Goal: Information Seeking & Learning: Learn about a topic

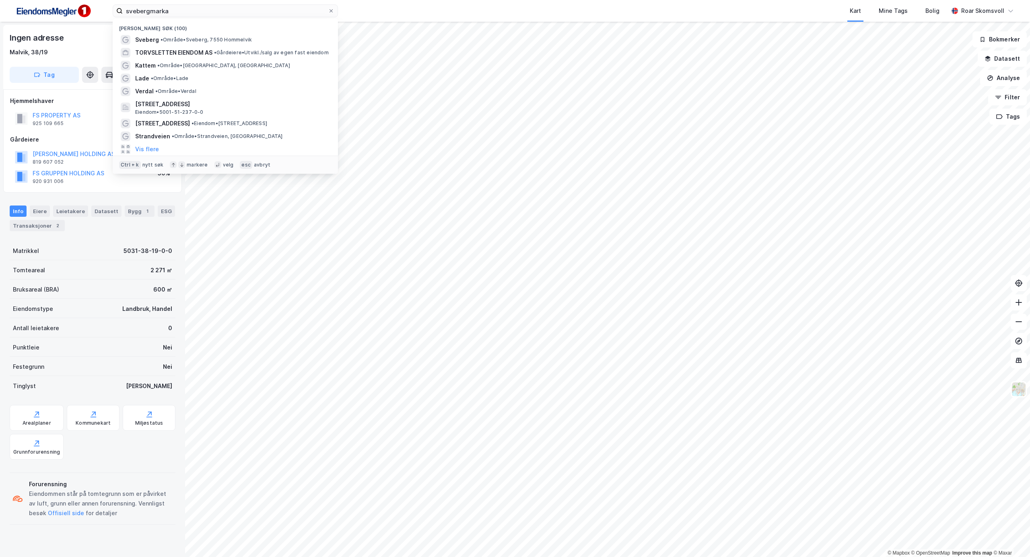
click at [0, 0] on html "svebergmarka Nylige søk (100) Sveberg • Område • Sveberg, 7550 Hommelvik TORVSL…" at bounding box center [515, 278] width 1030 height 557
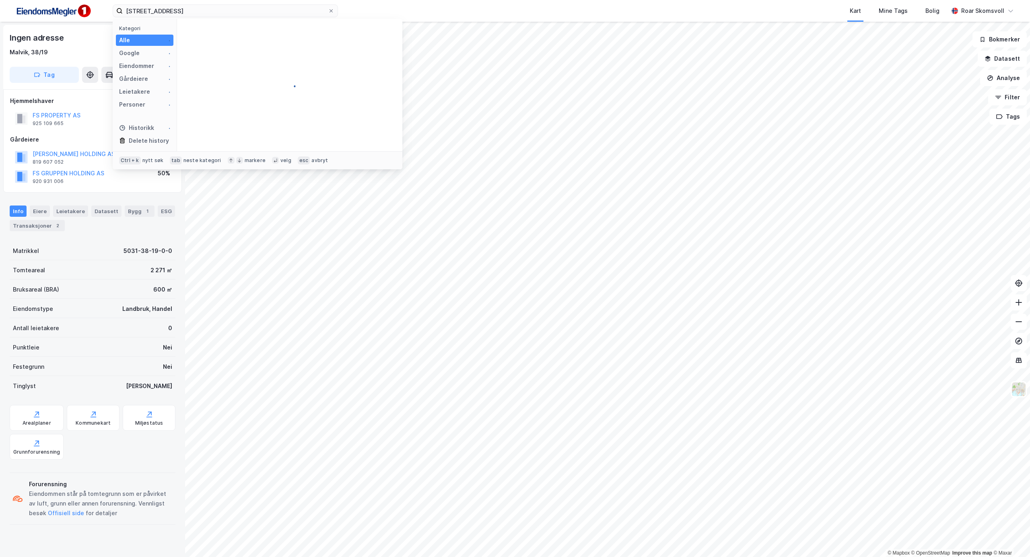
type input "[STREET_ADDRESS]"
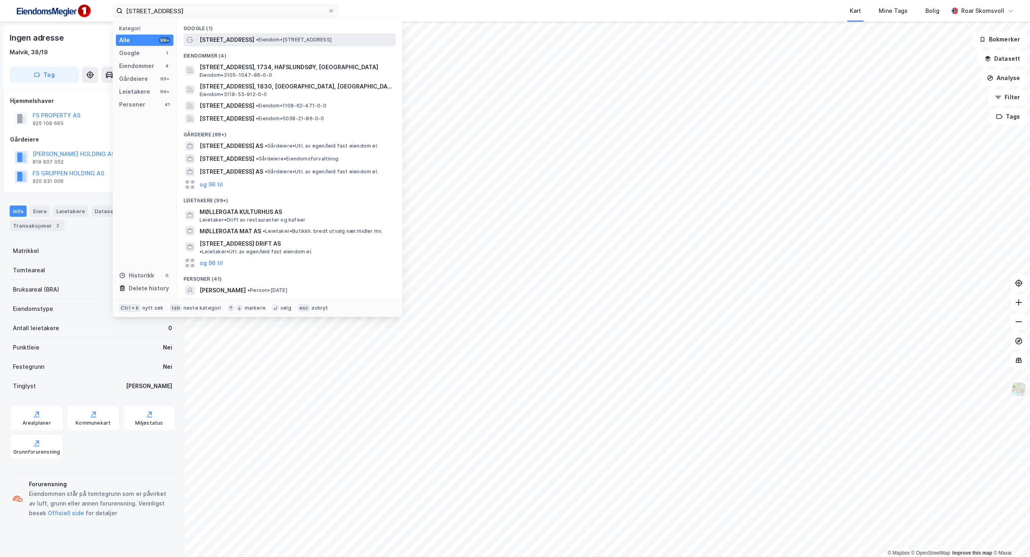
click at [205, 40] on span "[STREET_ADDRESS]" at bounding box center [227, 40] width 55 height 10
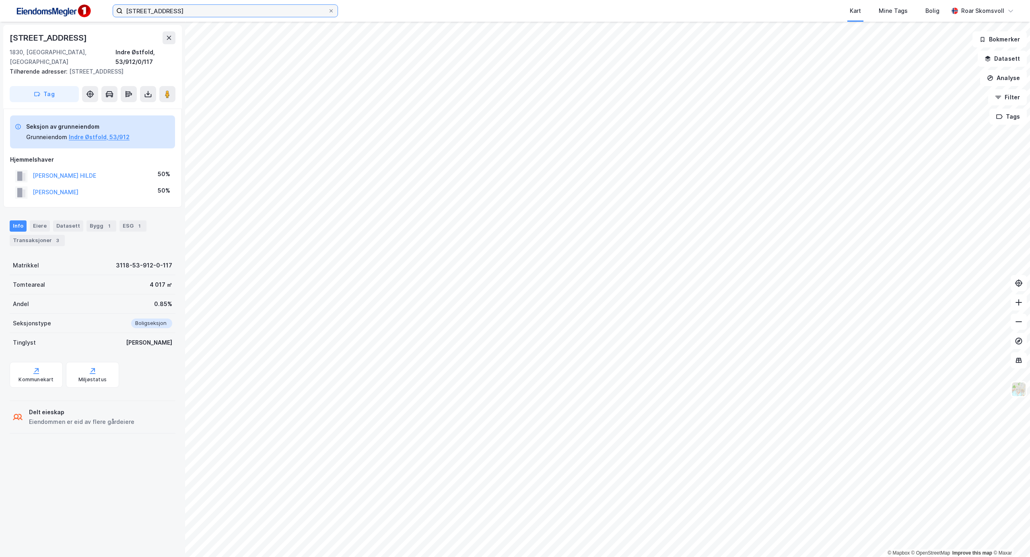
click at [170, 7] on input "[STREET_ADDRESS]" at bounding box center [225, 11] width 205 height 12
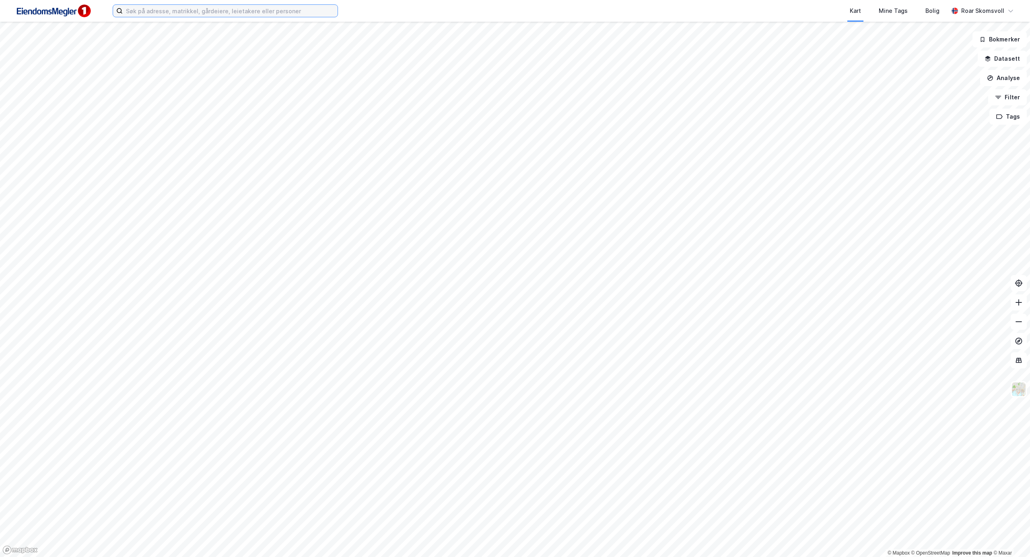
click at [179, 10] on input at bounding box center [230, 11] width 215 height 12
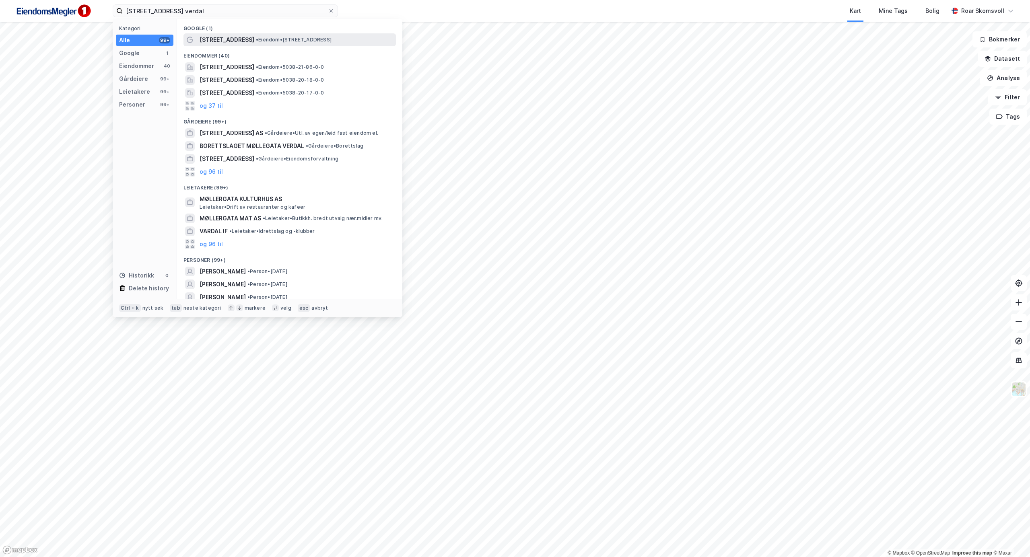
click at [256, 39] on span "• Eiendom • [STREET_ADDRESS]" at bounding box center [294, 40] width 76 height 6
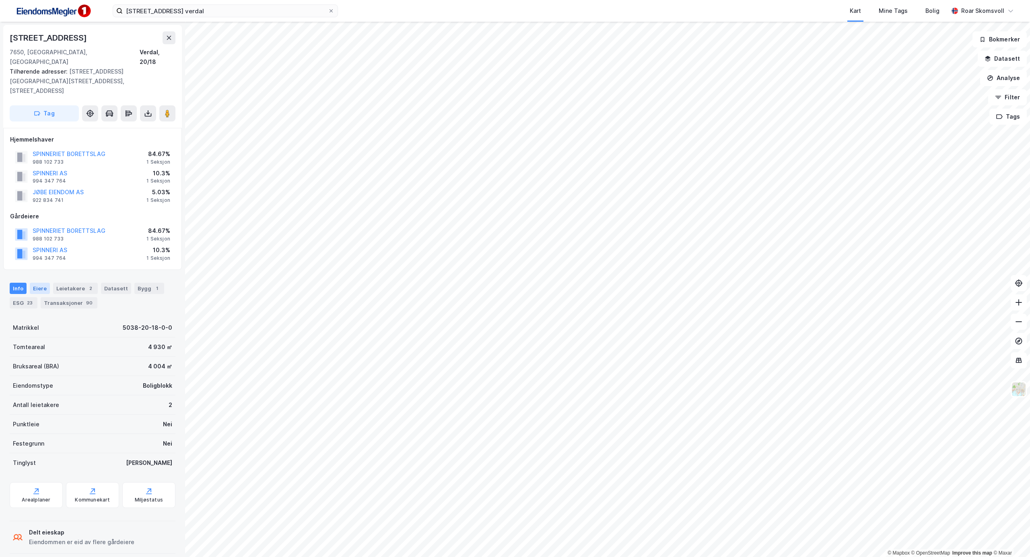
click at [38, 283] on div "Eiere" at bounding box center [40, 288] width 20 height 11
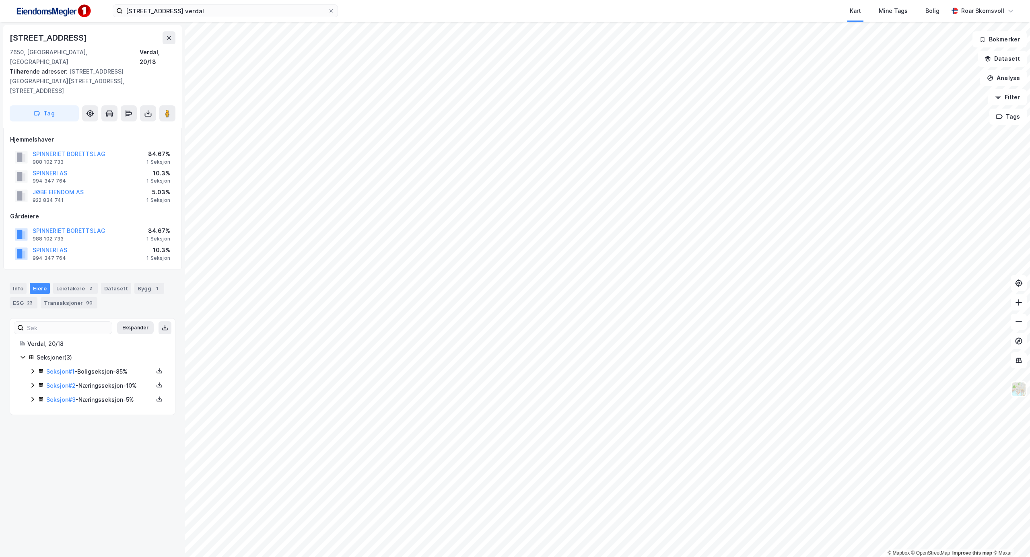
click at [33, 368] on icon at bounding box center [32, 371] width 6 height 6
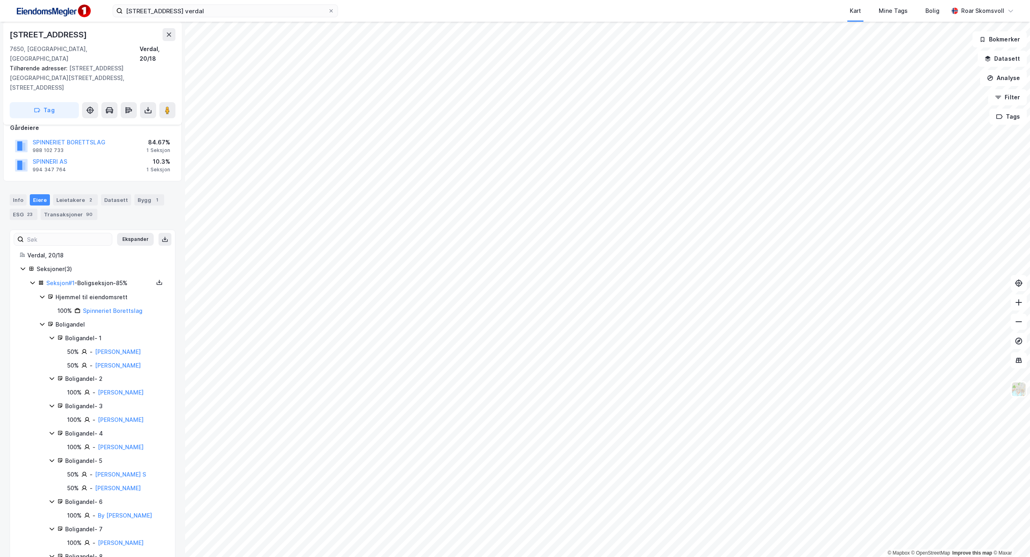
scroll to position [161, 0]
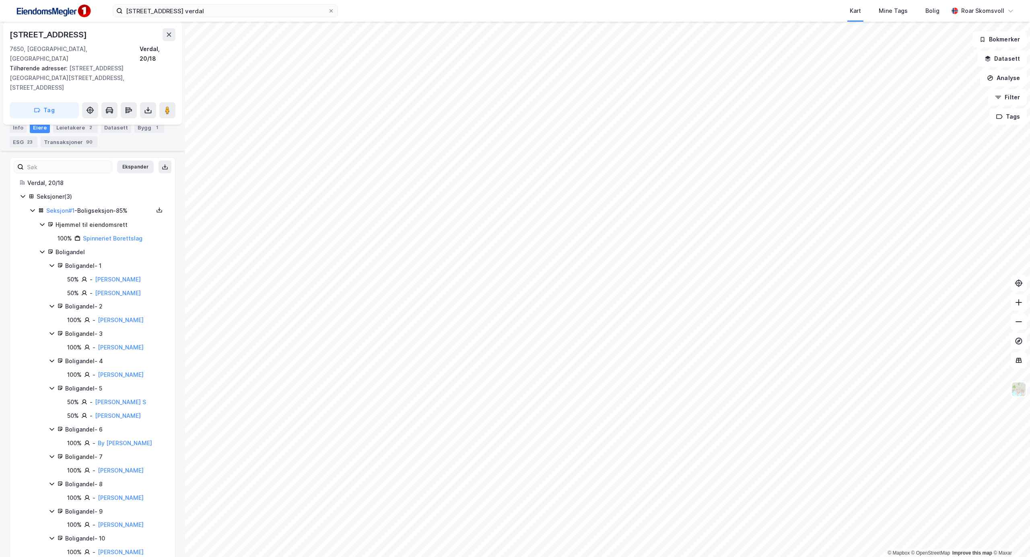
click at [31, 207] on icon at bounding box center [32, 210] width 6 height 6
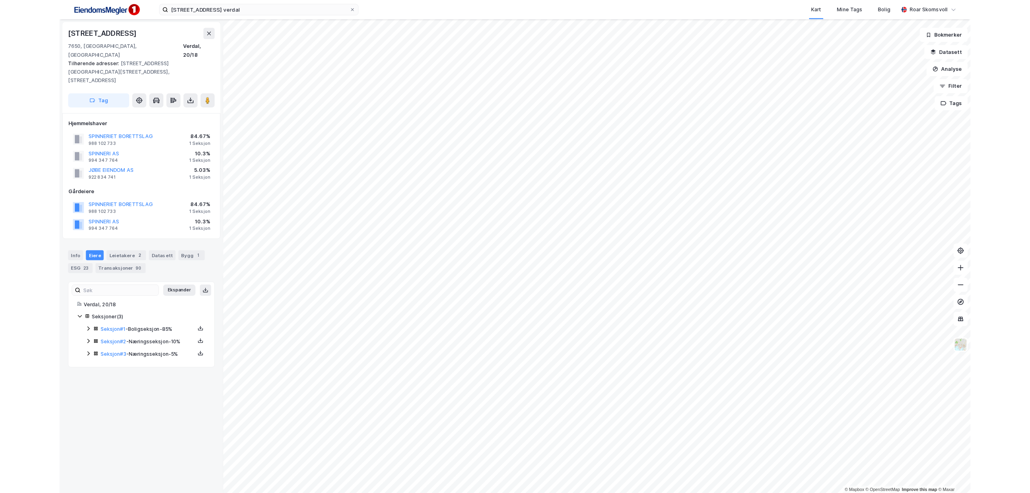
scroll to position [0, 0]
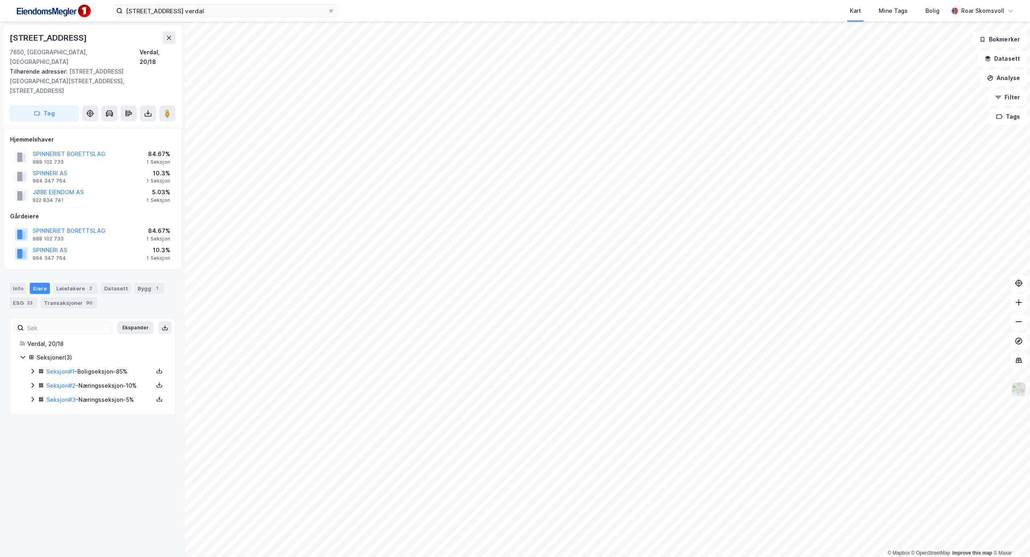
click at [36, 381] on div "Seksjon # 2 - Næringsseksjon - 10%" at bounding box center [97, 386] width 136 height 10
click at [53, 410] on icon at bounding box center [52, 413] width 6 height 6
click at [50, 410] on icon at bounding box center [52, 413] width 6 height 6
click at [31, 437] on icon at bounding box center [32, 440] width 6 height 6
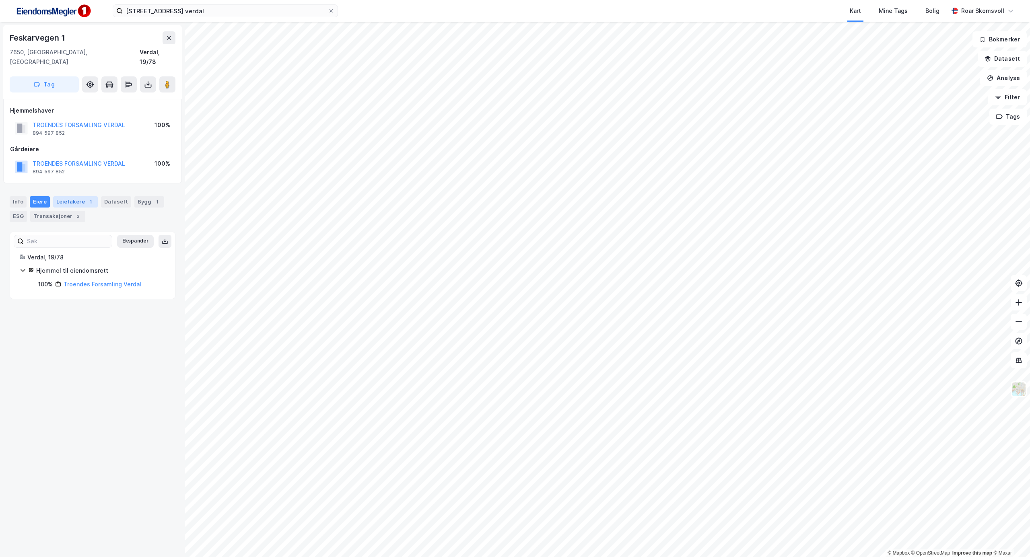
click at [71, 196] on div "Leietakere 1" at bounding box center [75, 201] width 45 height 11
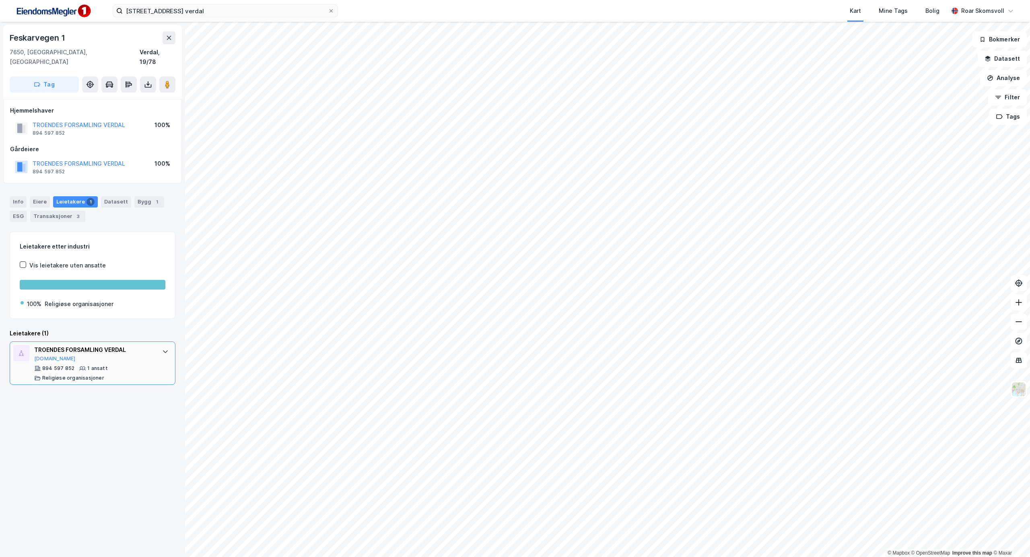
click at [162, 348] on icon at bounding box center [165, 351] width 6 height 6
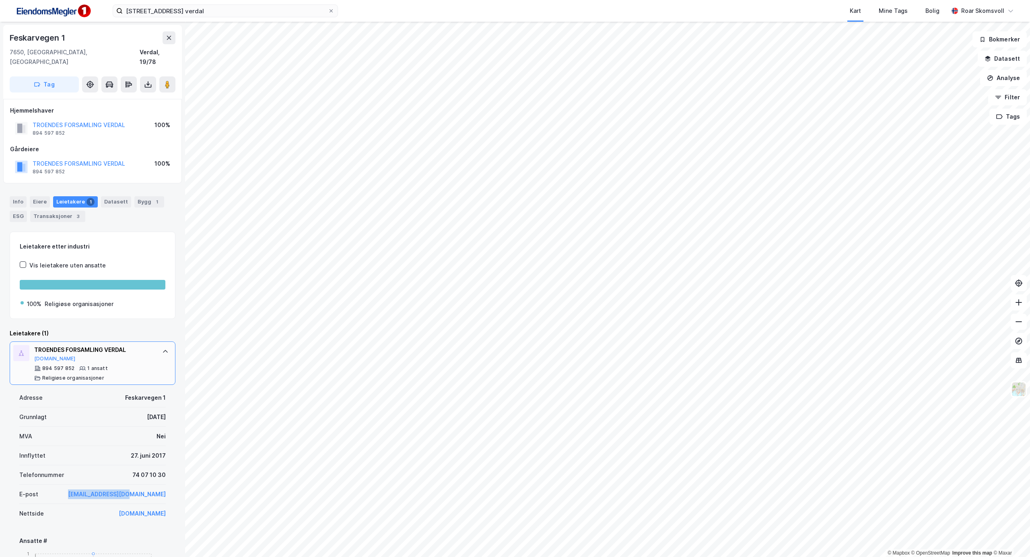
drag, startPoint x: 90, startPoint y: 487, endPoint x: 159, endPoint y: 488, distance: 68.4
copy link "[EMAIL_ADDRESS][DOMAIN_NAME]"
click at [119, 510] on link "[DOMAIN_NAME]" at bounding box center [142, 513] width 47 height 7
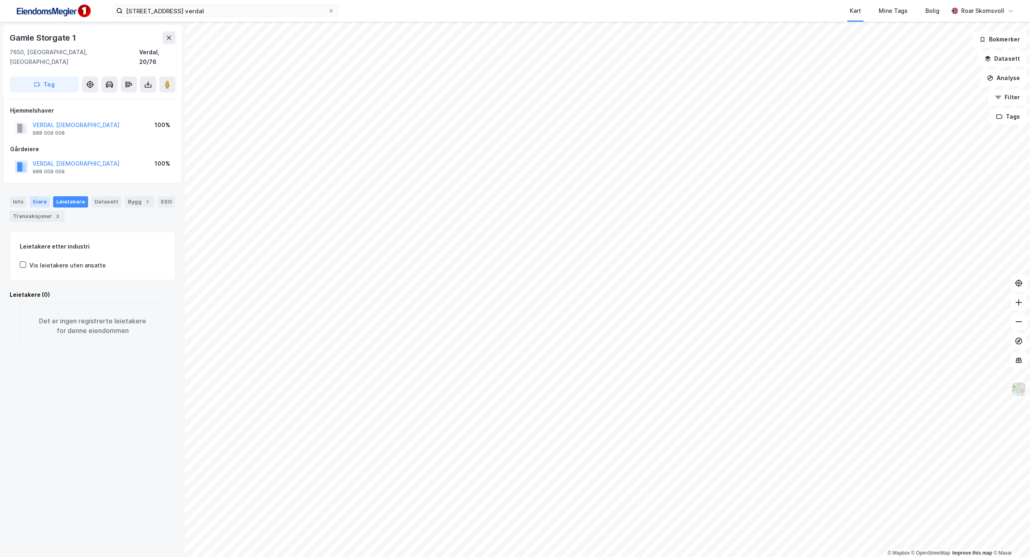
click at [35, 196] on div "Eiere" at bounding box center [40, 201] width 20 height 11
click at [73, 196] on div "Leietakere" at bounding box center [70, 201] width 35 height 11
click at [41, 196] on div "Eiere" at bounding box center [40, 201] width 20 height 11
drag, startPoint x: 138, startPoint y: 278, endPoint x: 50, endPoint y: 276, distance: 88.1
click at [50, 280] on div "100% Verdal Røde Kors" at bounding box center [101, 285] width 127 height 10
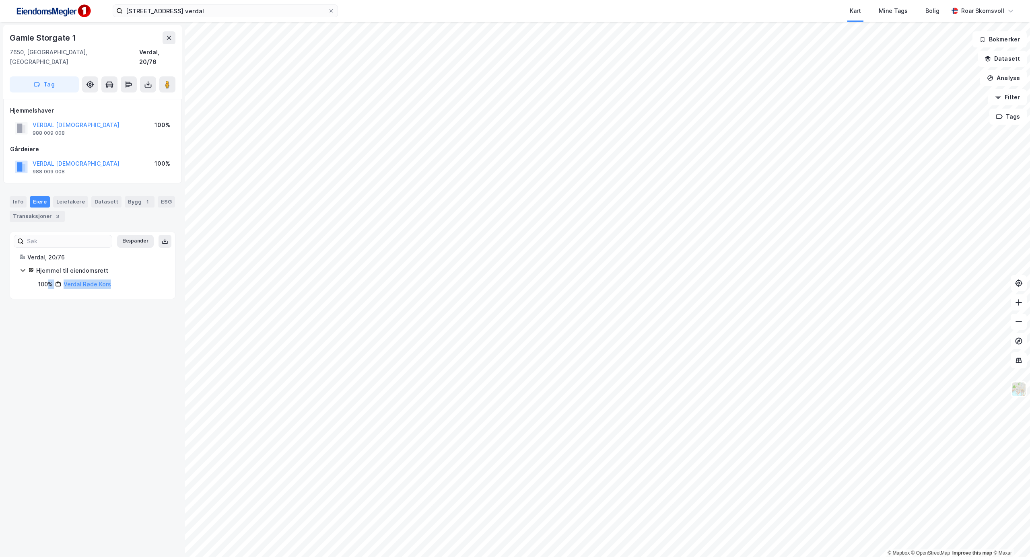
drag, startPoint x: 124, startPoint y: 277, endPoint x: 123, endPoint y: 283, distance: 6.2
click at [125, 280] on div "100% Verdal Røde Kors" at bounding box center [101, 285] width 127 height 10
click at [121, 280] on div "100% Verdal Røde Kors" at bounding box center [101, 285] width 127 height 10
drag, startPoint x: 119, startPoint y: 279, endPoint x: 63, endPoint y: 281, distance: 56.4
click at [63, 281] on div "Ekspander Verdal, 20/76 Hjemmel til eiendomsrett 100% Verdal Røde Kors" at bounding box center [93, 266] width 166 height 68
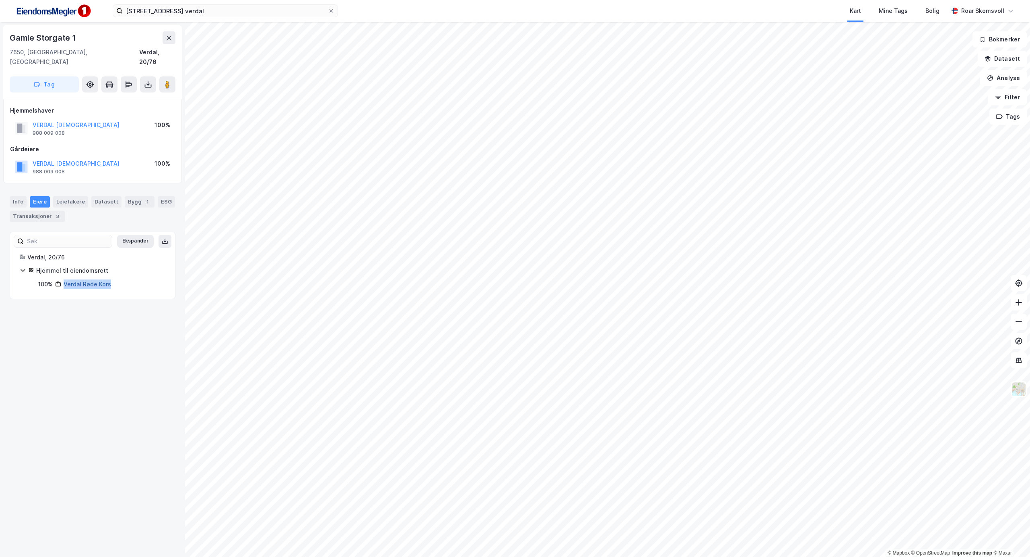
drag, startPoint x: 122, startPoint y: 277, endPoint x: 64, endPoint y: 277, distance: 57.1
click at [64, 280] on div "100% Verdal Røde Kors" at bounding box center [101, 285] width 127 height 10
copy link "Verdal Røde Kors"
drag, startPoint x: 87, startPoint y: 288, endPoint x: 87, endPoint y: 295, distance: 6.9
click at [87, 289] on div "Ekspander Verdal, 20/76 Hjemmel til eiendomsrett 100% Verdal Røde Kors" at bounding box center [93, 266] width 166 height 68
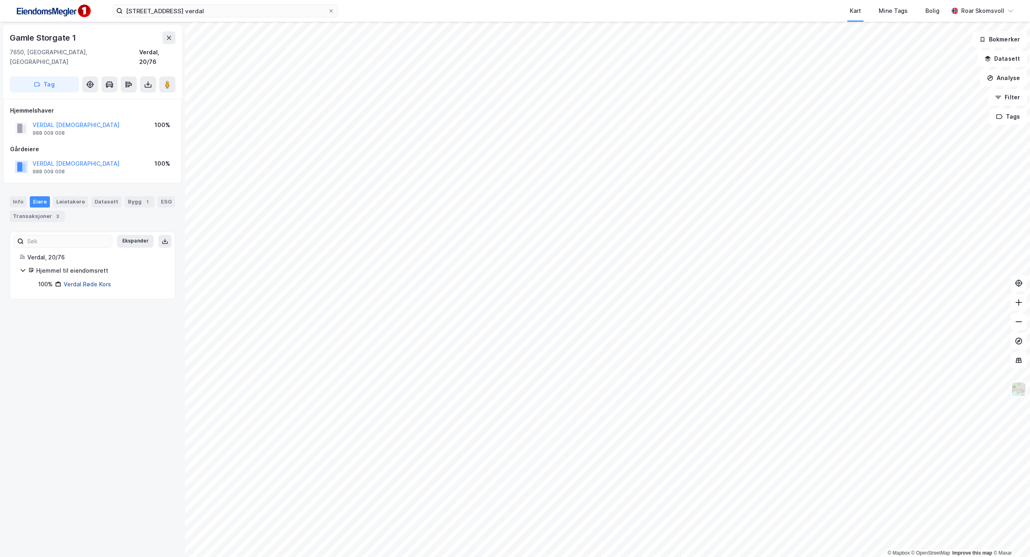
click at [76, 281] on link "Verdal Røde Kors" at bounding box center [87, 284] width 47 height 7
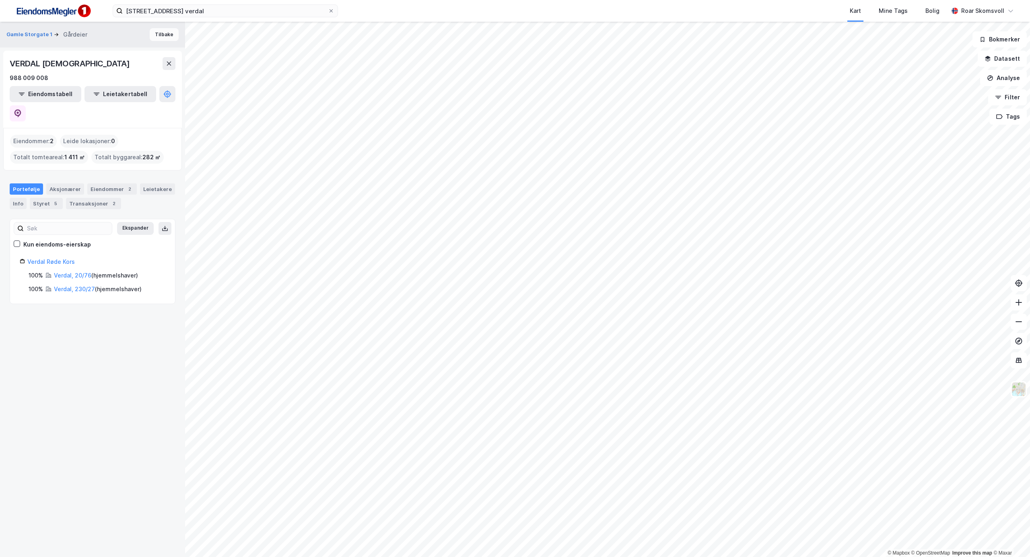
click at [159, 35] on button "Tilbake" at bounding box center [164, 34] width 29 height 13
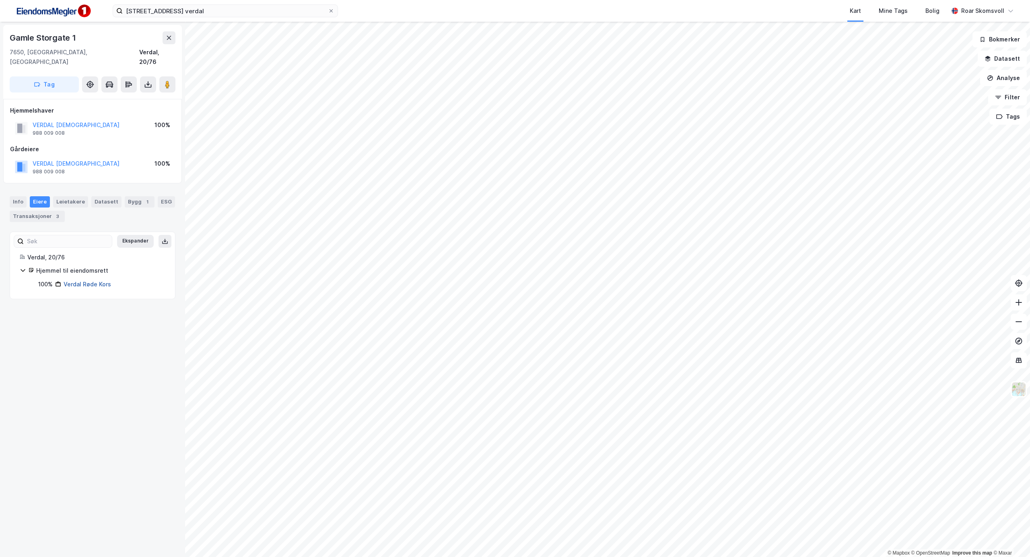
click at [79, 281] on link "Verdal Røde Kors" at bounding box center [87, 284] width 47 height 7
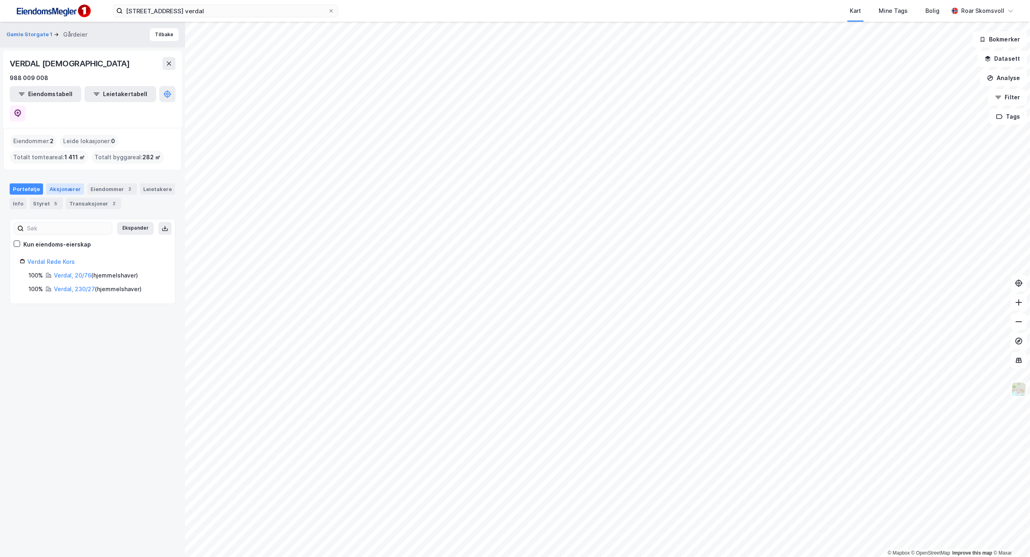
click at [63, 183] on div "Aksjonærer" at bounding box center [65, 188] width 38 height 11
click at [39, 198] on div "Styret 5" at bounding box center [46, 203] width 33 height 11
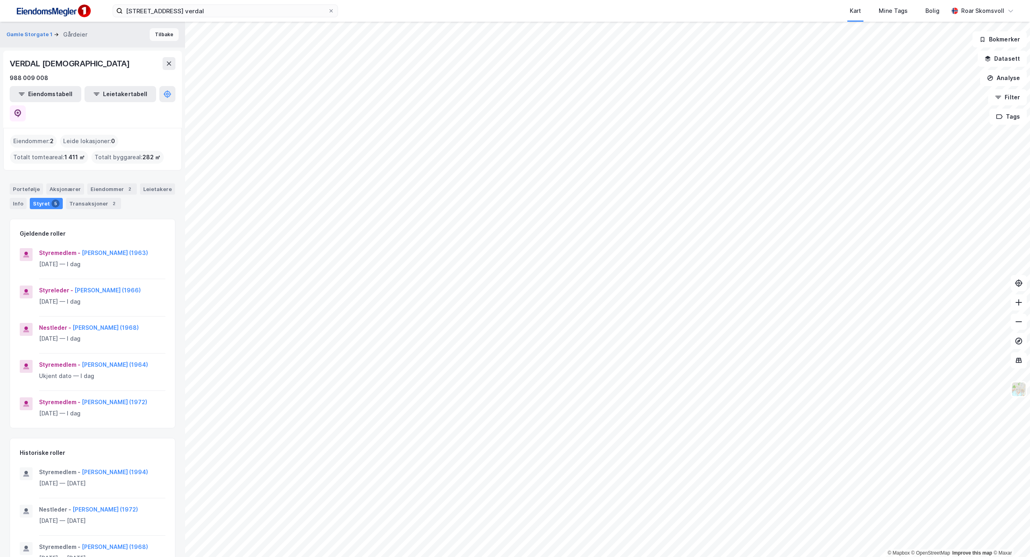
click at [152, 33] on button "Tilbake" at bounding box center [164, 34] width 29 height 13
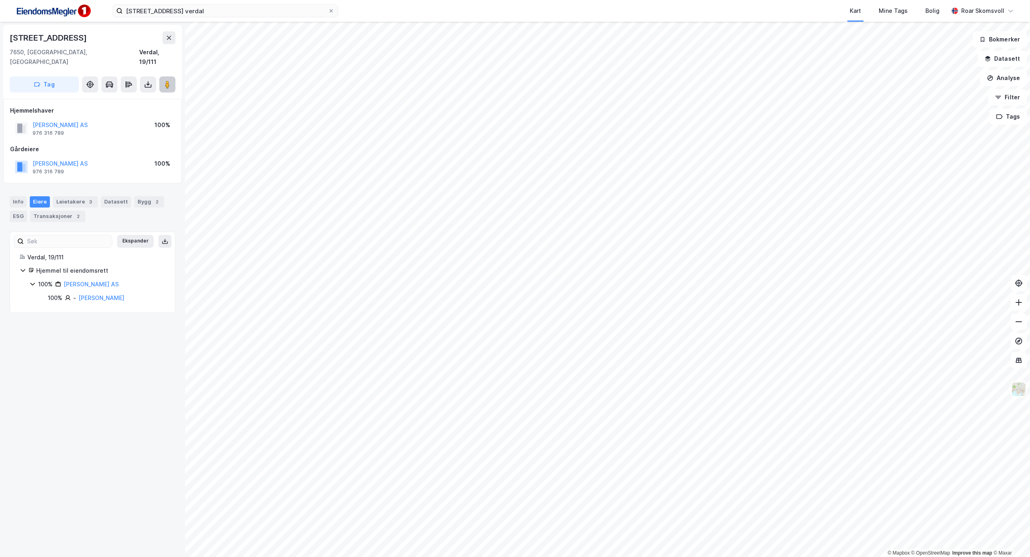
click at [168, 80] on image at bounding box center [167, 84] width 5 height 8
click at [42, 296] on icon at bounding box center [42, 298] width 2 height 5
click at [166, 80] on image at bounding box center [167, 84] width 5 height 8
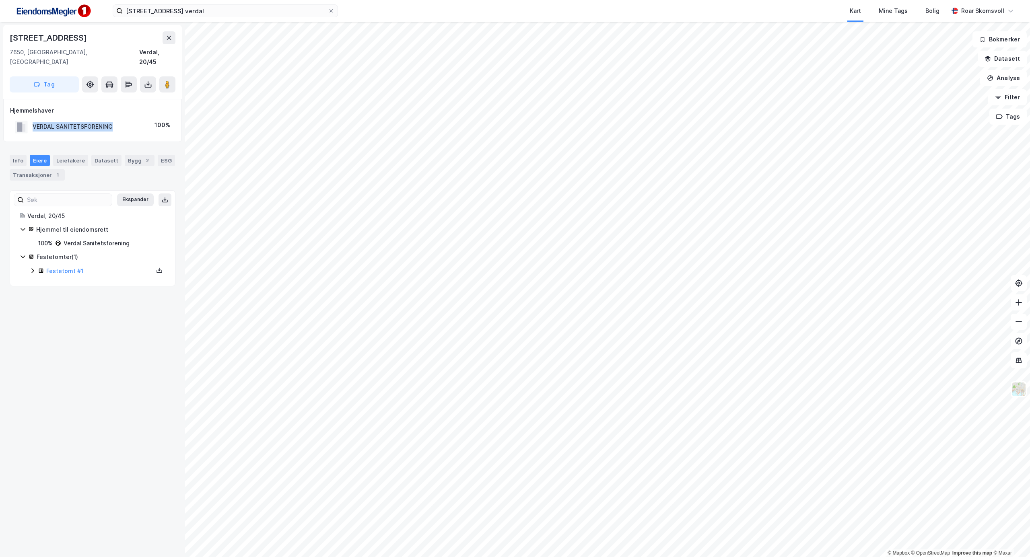
drag, startPoint x: 123, startPoint y: 116, endPoint x: 31, endPoint y: 122, distance: 92.4
click at [31, 122] on div "VERDAL SANITETSFORENING 100%" at bounding box center [92, 127] width 165 height 16
copy div "VERDAL SANITETSFORENING"
click at [66, 155] on div "Leietakere" at bounding box center [70, 160] width 35 height 11
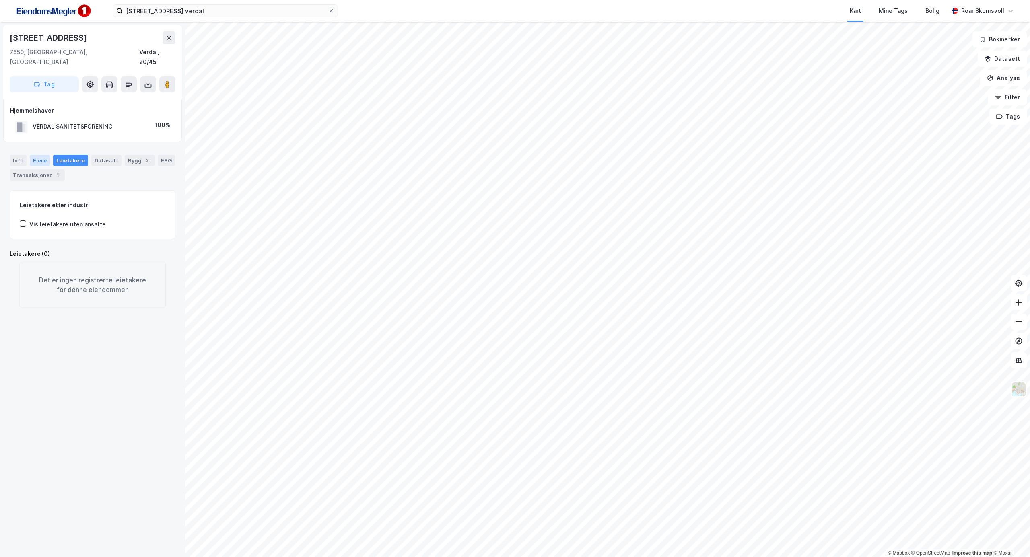
click at [31, 155] on div "Eiere" at bounding box center [40, 160] width 20 height 11
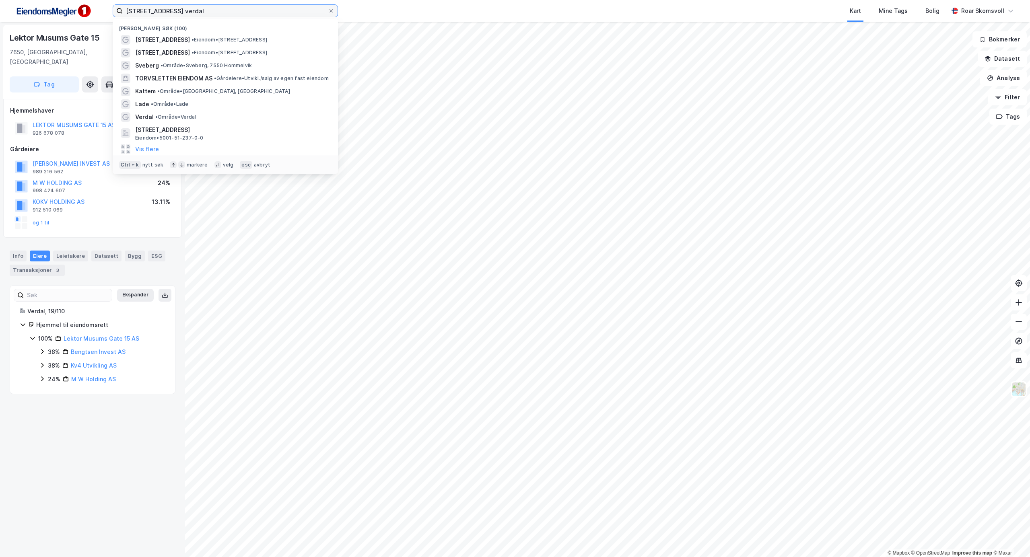
drag, startPoint x: 212, startPoint y: 10, endPoint x: 44, endPoint y: 0, distance: 168.1
click at [44, 0] on div "[STREET_ADDRESS] verdal Nylige søk (100) [STREET_ADDRESS] • Eiendom • [STREET_A…" at bounding box center [515, 11] width 1030 height 22
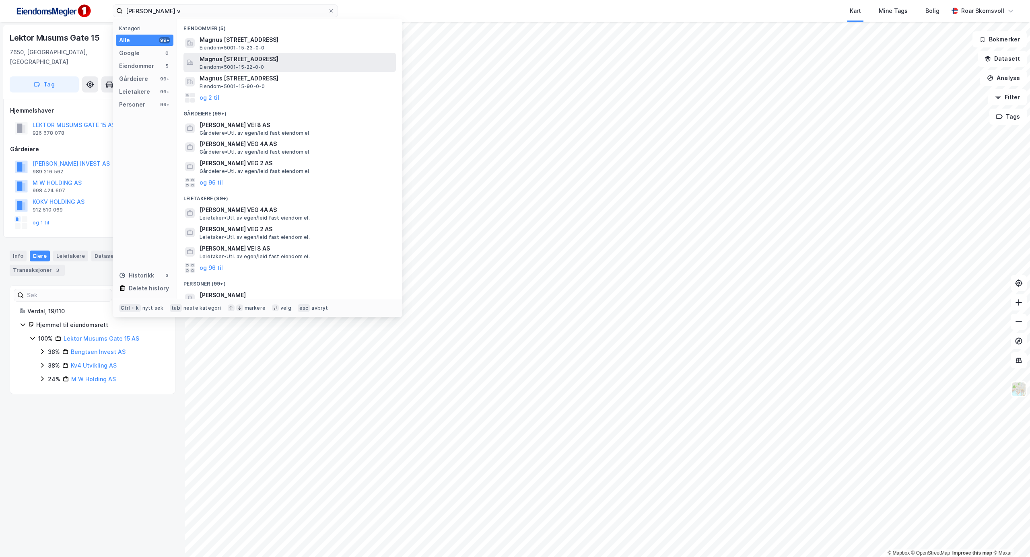
click at [233, 57] on span "Magnus [STREET_ADDRESS]" at bounding box center [296, 59] width 193 height 10
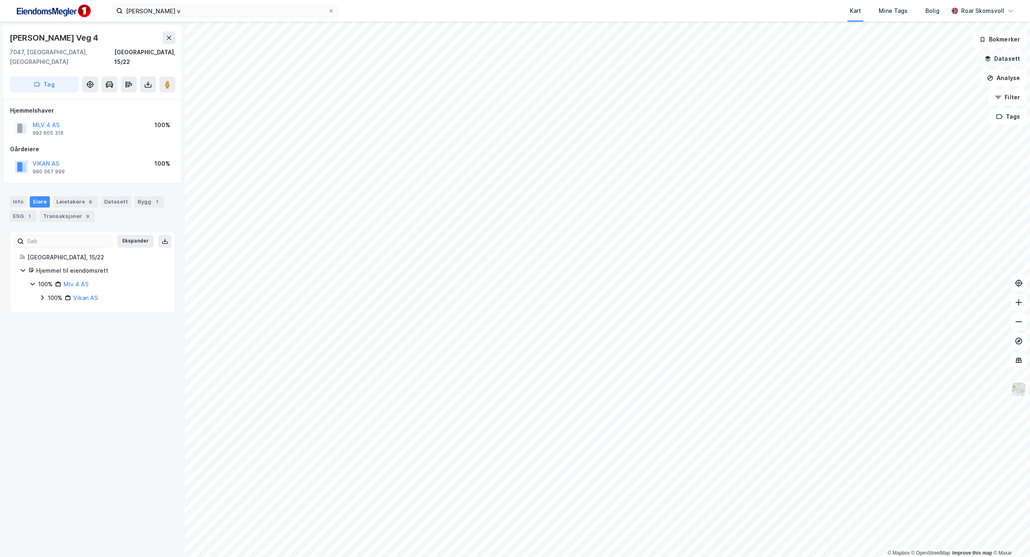
click at [1004, 62] on button "Datasett" at bounding box center [1002, 59] width 49 height 16
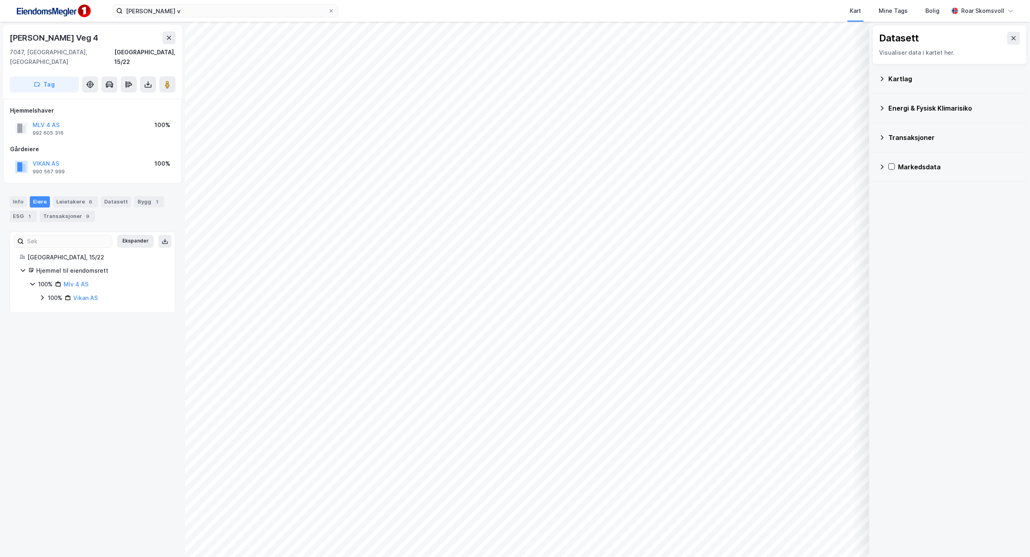
click at [879, 105] on icon at bounding box center [882, 108] width 6 height 6
click at [880, 108] on icon at bounding box center [882, 108] width 6 height 6
click at [884, 82] on icon at bounding box center [882, 79] width 6 height 6
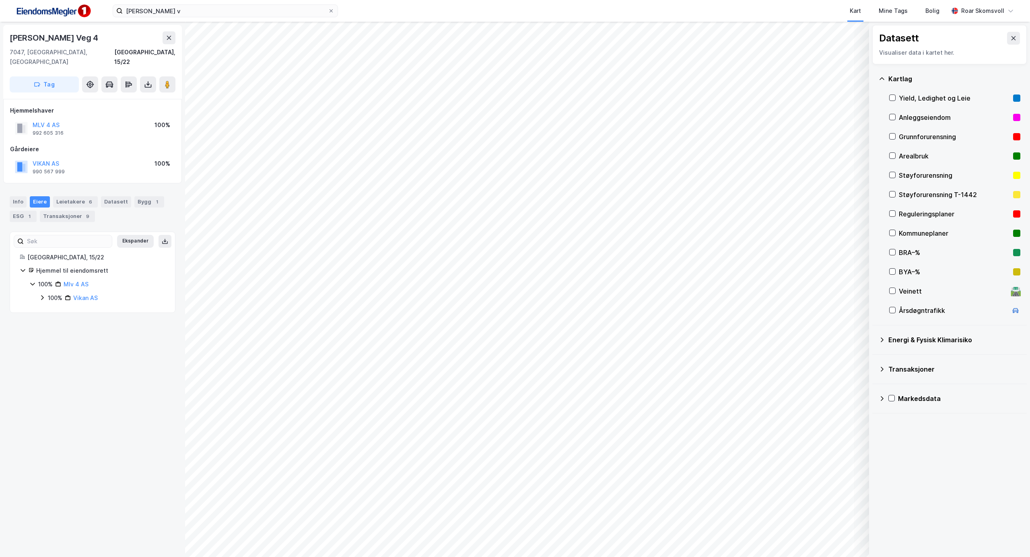
click at [883, 81] on icon at bounding box center [882, 79] width 6 height 6
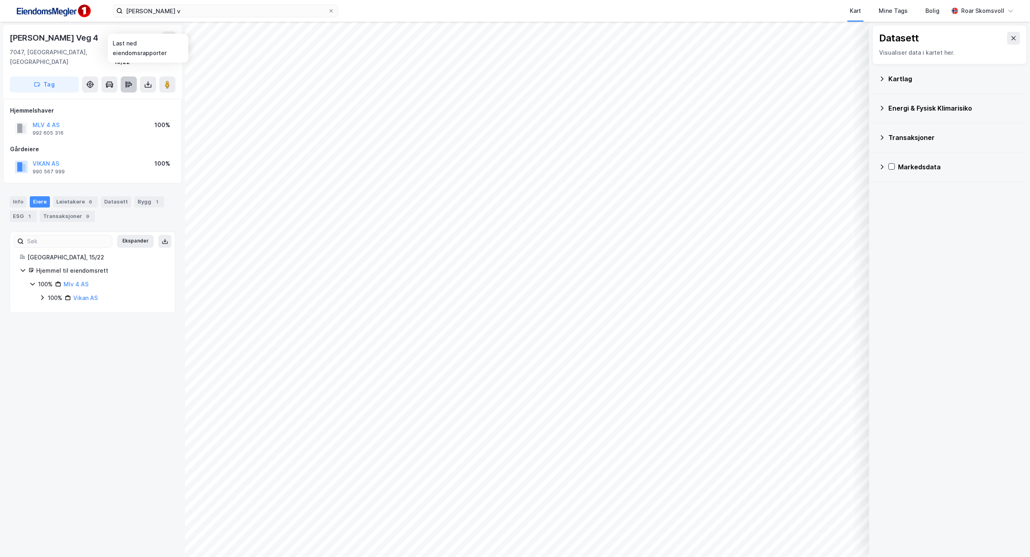
click at [128, 80] on icon at bounding box center [129, 84] width 8 height 8
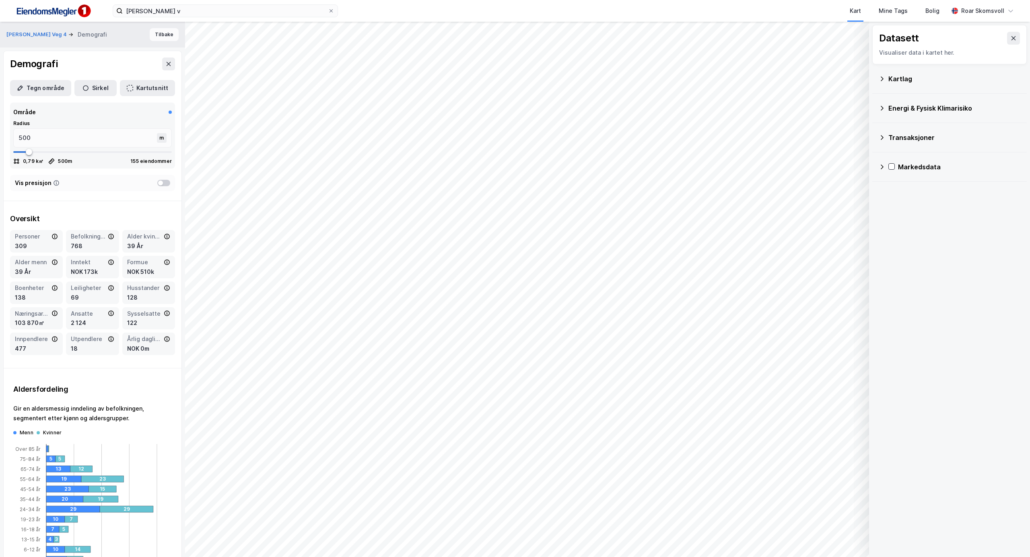
click at [159, 29] on button "Tilbake" at bounding box center [164, 34] width 29 height 13
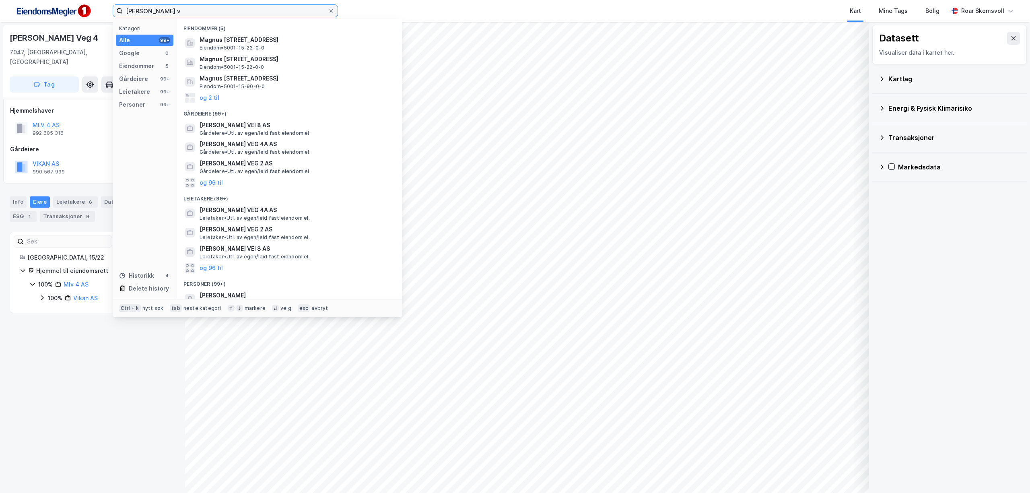
drag, startPoint x: 34, startPoint y: 12, endPoint x: 0, endPoint y: 18, distance: 34.8
click at [0, 13] on div "[PERSON_NAME] v Kategori Alle 99+ Google 0 Eiendommer 5 Gårdeiere 99+ Leietaker…" at bounding box center [515, 11] width 1030 height 22
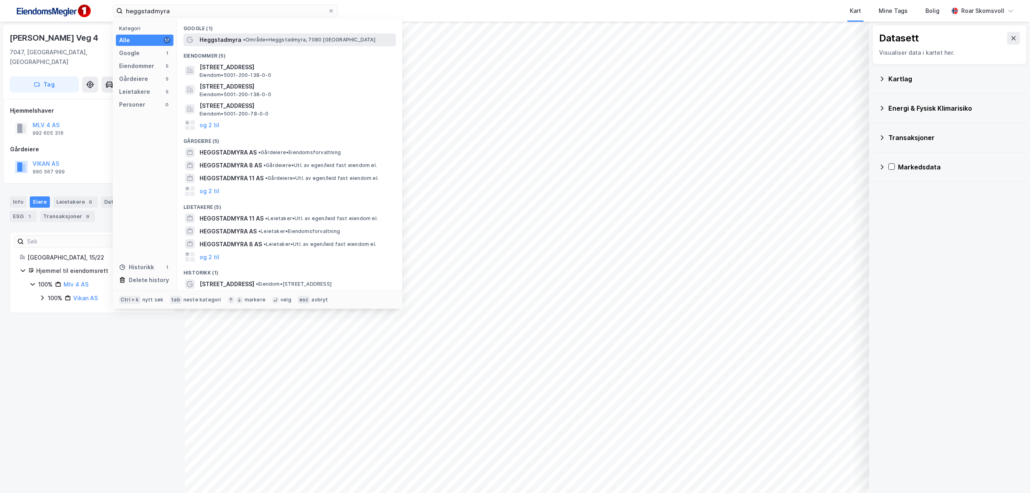
click at [251, 40] on span "• Område • [GEOGRAPHIC_DATA], 7080 [GEOGRAPHIC_DATA]" at bounding box center [309, 40] width 132 height 6
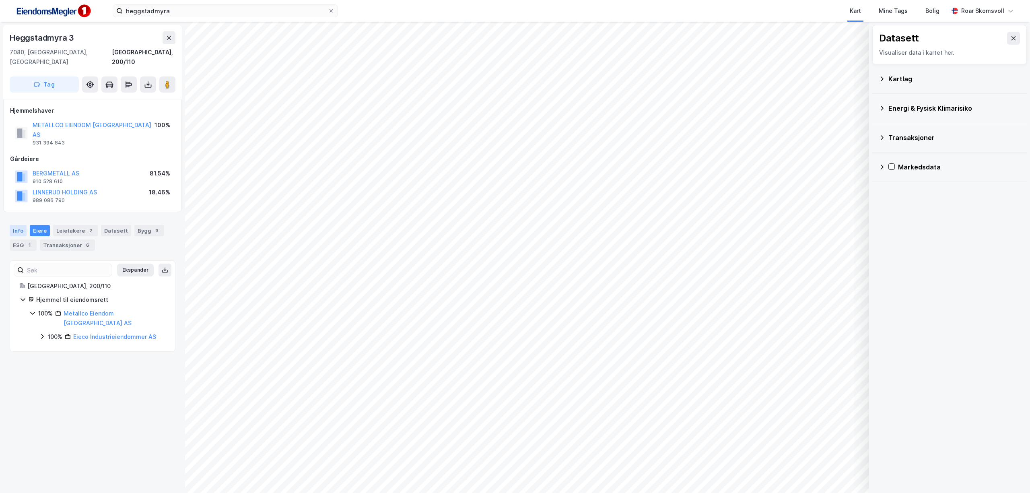
click at [19, 225] on div "Info" at bounding box center [18, 230] width 17 height 11
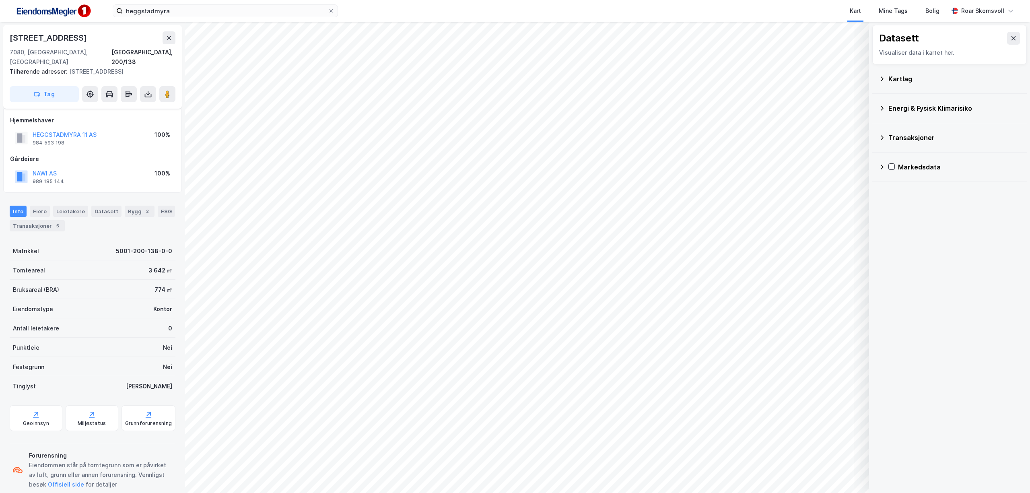
scroll to position [6, 0]
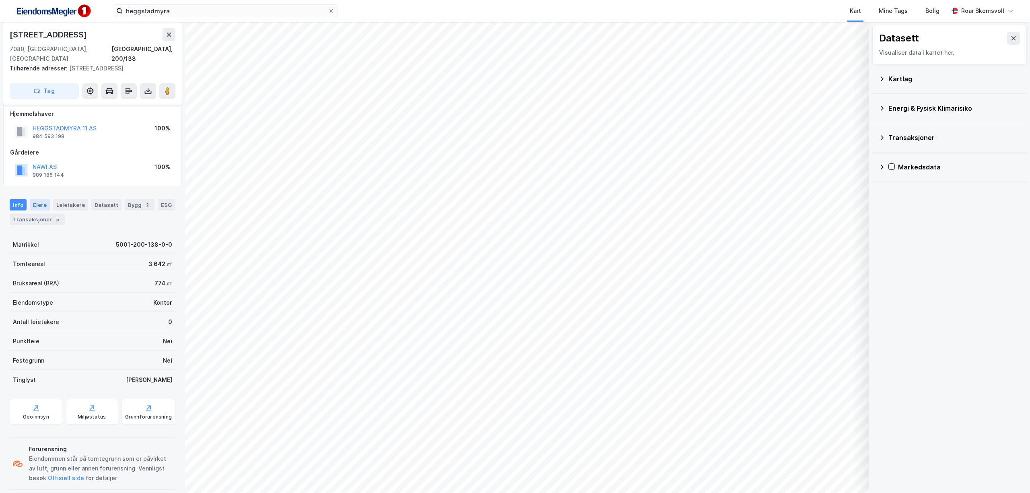
click at [39, 199] on div "Eiere" at bounding box center [40, 204] width 20 height 11
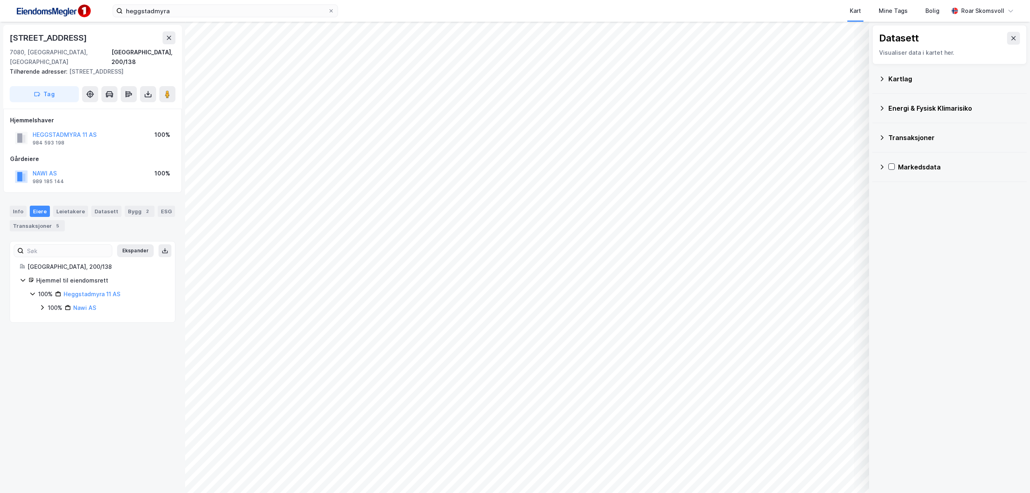
click at [40, 304] on icon at bounding box center [42, 307] width 6 height 6
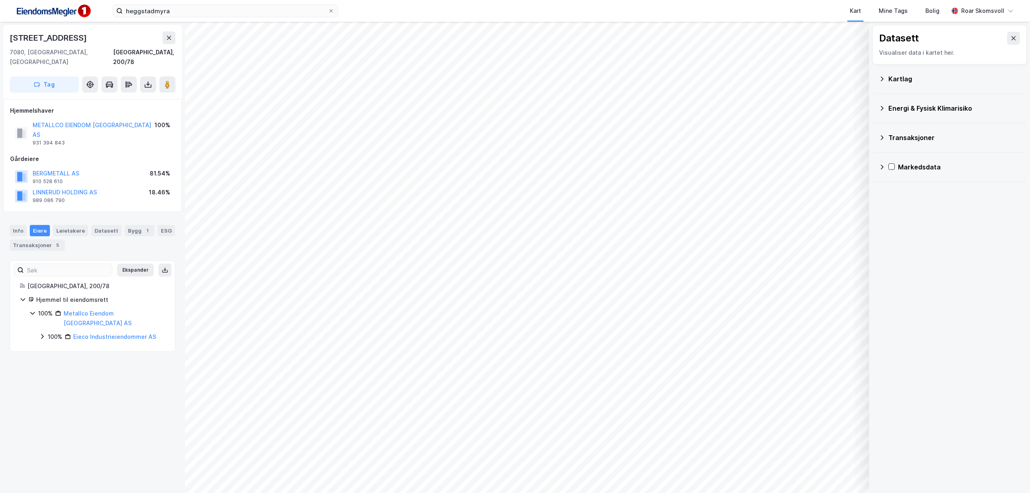
click at [40, 333] on icon at bounding box center [42, 336] width 6 height 6
click at [52, 347] on icon at bounding box center [52, 350] width 6 height 6
click at [941, 291] on div "Datasett Visualiser data i kartet her. Kartlag Energi & Fysisk Klimarisiko Tran…" at bounding box center [949, 257] width 161 height 471
drag, startPoint x: 189, startPoint y: 10, endPoint x: 0, endPoint y: 0, distance: 189.4
click at [0, 2] on div "heggstadmyra Kart Mine Tags Bolig [PERSON_NAME]" at bounding box center [515, 11] width 1030 height 22
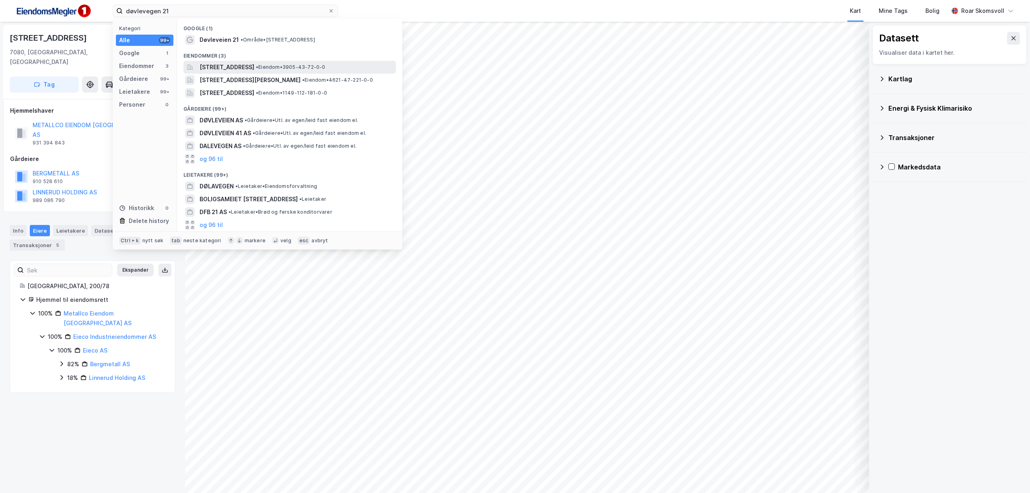
click at [239, 63] on span "[STREET_ADDRESS]" at bounding box center [227, 67] width 55 height 10
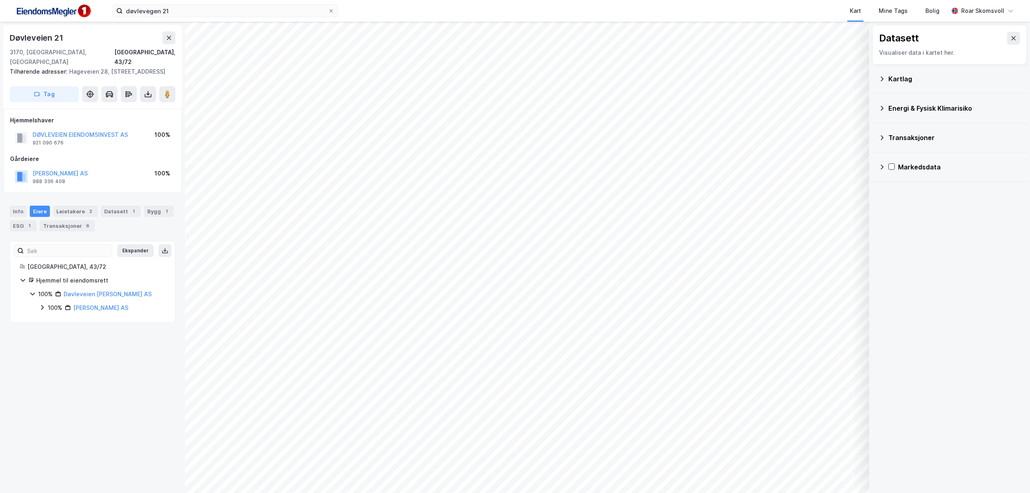
click at [943, 300] on div "Datasett Visualiser data i kartet her. Kartlag Energi & Fysisk Klimarisiko Tran…" at bounding box center [949, 257] width 161 height 471
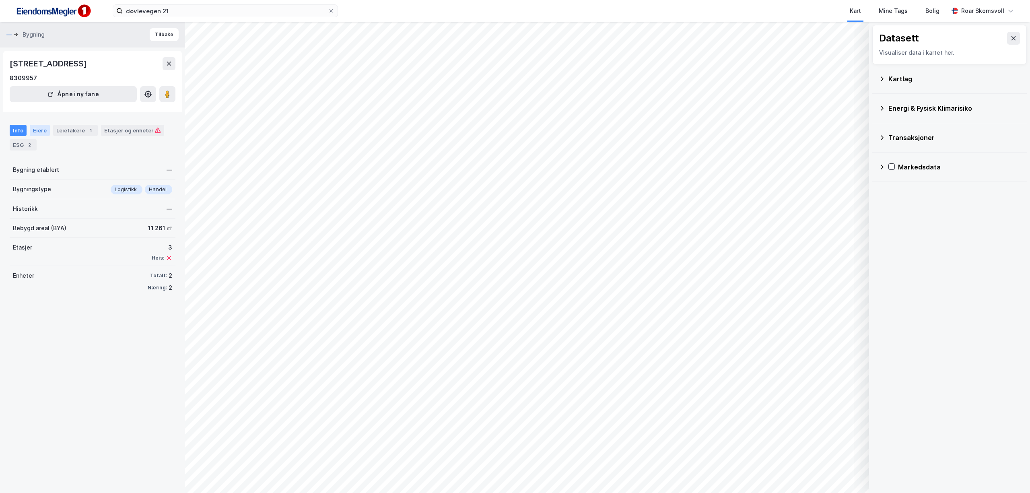
click at [41, 131] on div "Eiere" at bounding box center [40, 130] width 20 height 11
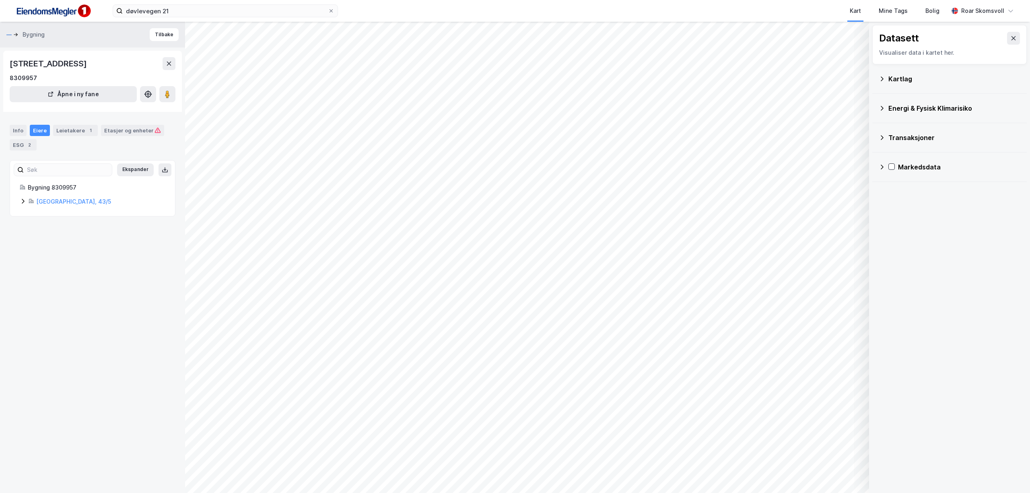
click at [23, 201] on icon at bounding box center [23, 201] width 6 height 6
click at [51, 243] on icon at bounding box center [52, 242] width 6 height 6
click at [62, 258] on icon at bounding box center [61, 255] width 2 height 5
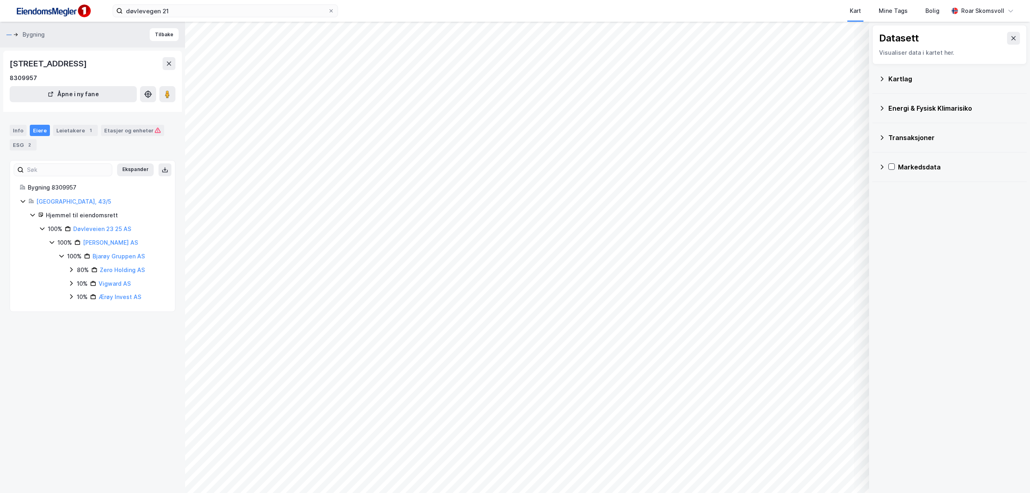
click at [70, 269] on icon at bounding box center [71, 269] width 6 height 6
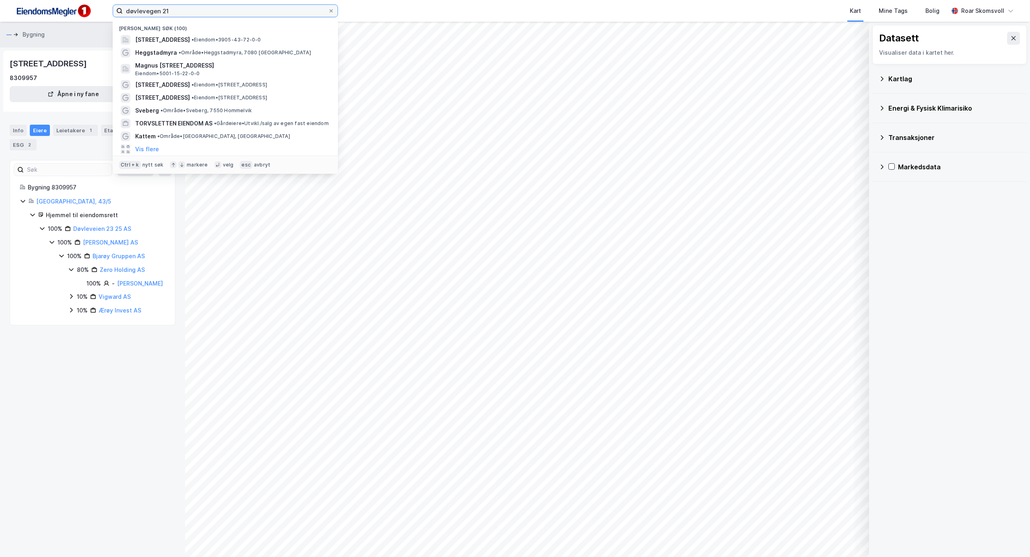
drag, startPoint x: 207, startPoint y: 9, endPoint x: 80, endPoint y: 10, distance: 127.2
click at [89, 12] on div "døvlevegen 21 Nylige søk (100) [STREET_ADDRESS] • Eiendom • 3905-43-72-0-0 Hegg…" at bounding box center [515, 11] width 1030 height 22
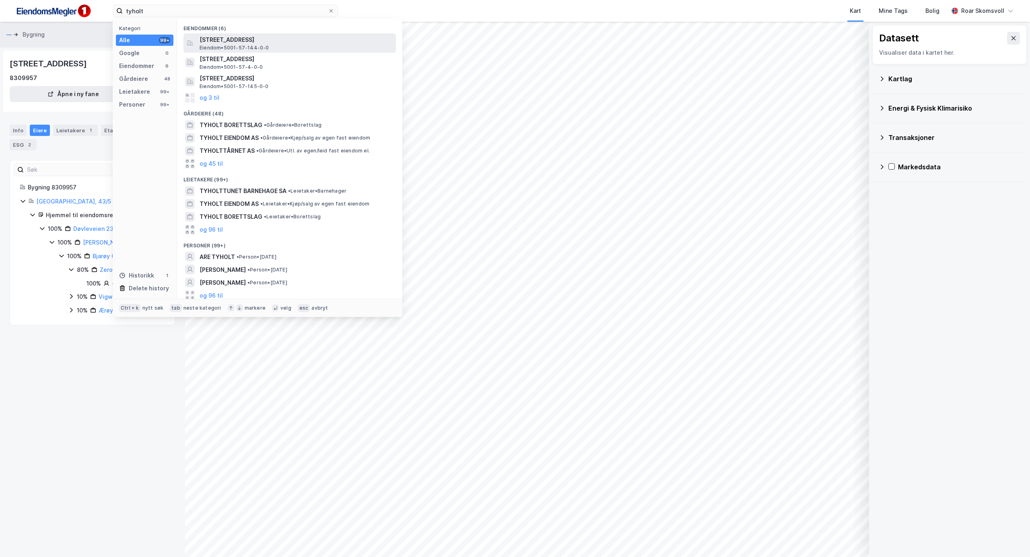
click at [224, 40] on span "[STREET_ADDRESS]" at bounding box center [296, 40] width 193 height 10
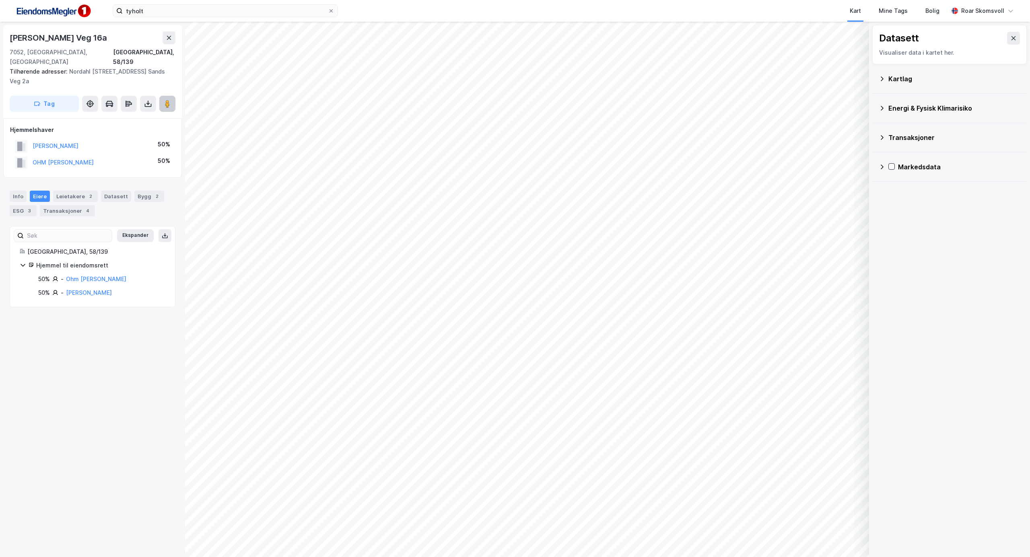
click at [166, 100] on icon at bounding box center [167, 104] width 8 height 8
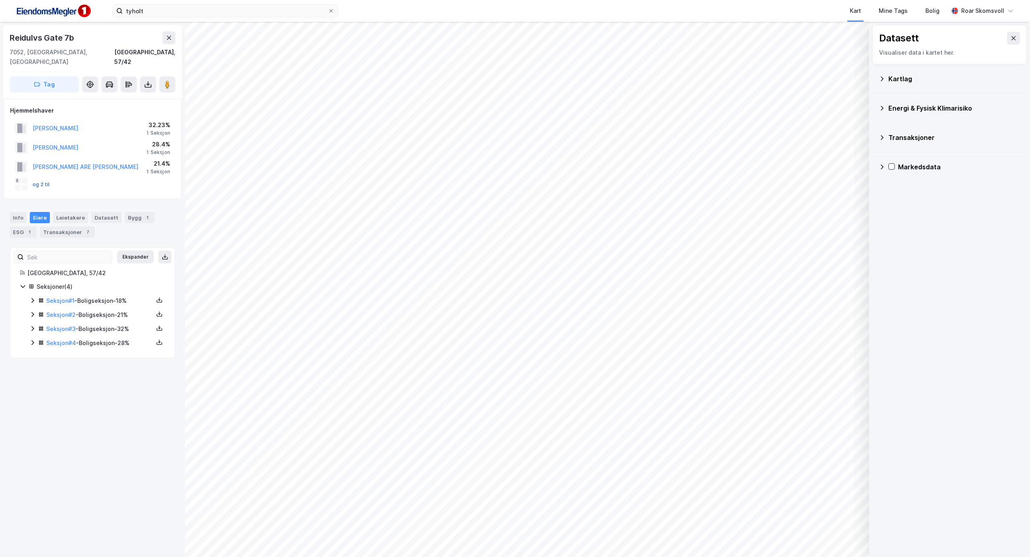
click at [0, 0] on button "og 2 til" at bounding box center [0, 0] width 0 height 0
click at [31, 297] on icon at bounding box center [32, 300] width 6 height 6
click at [33, 353] on icon at bounding box center [32, 355] width 2 height 5
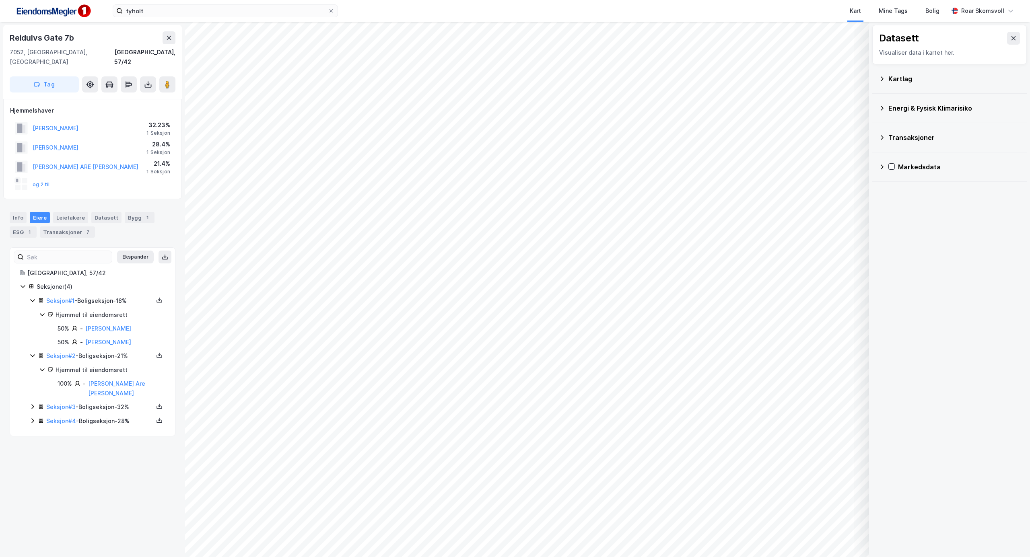
click at [32, 404] on icon at bounding box center [32, 407] width 6 height 6
click at [31, 445] on icon at bounding box center [32, 448] width 6 height 6
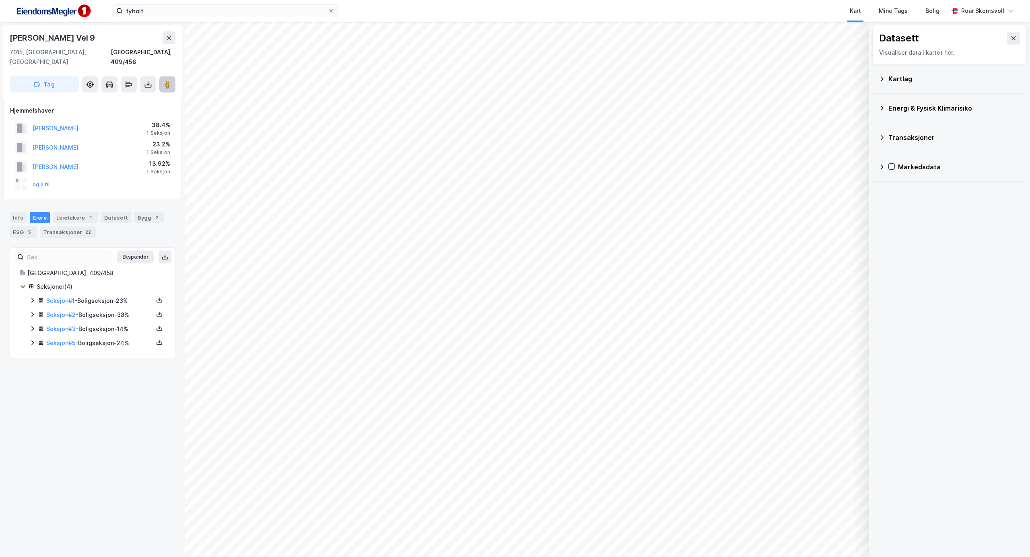
click at [165, 80] on icon at bounding box center [167, 84] width 8 height 8
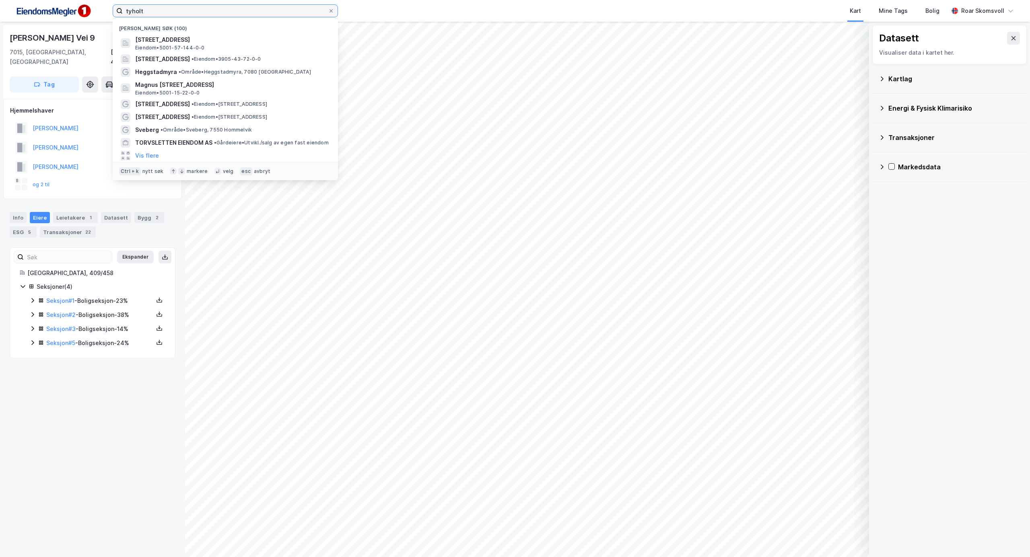
drag, startPoint x: 177, startPoint y: 14, endPoint x: 65, endPoint y: 7, distance: 112.5
click at [65, 7] on div "[PERSON_NAME] søk (100) [STREET_ADDRESS] Eiendom • 5001-57-144-0-0 [STREET_ADDR…" at bounding box center [515, 11] width 1030 height 22
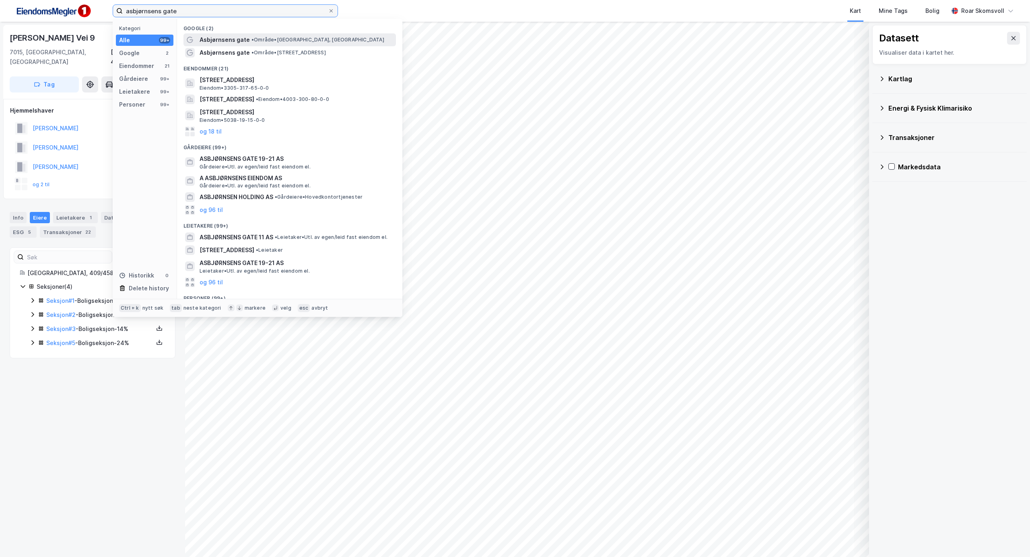
type input "asbjørnsens gate"
click at [232, 39] on span "Asbjørnsens gate" at bounding box center [225, 40] width 50 height 10
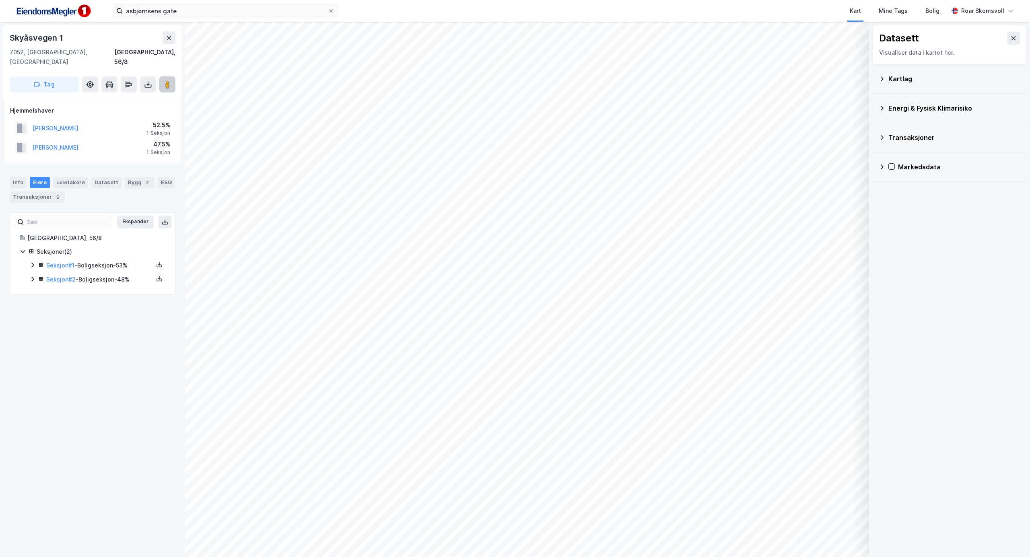
click at [165, 80] on icon at bounding box center [167, 84] width 8 height 8
